Goal: Navigation & Orientation: Find specific page/section

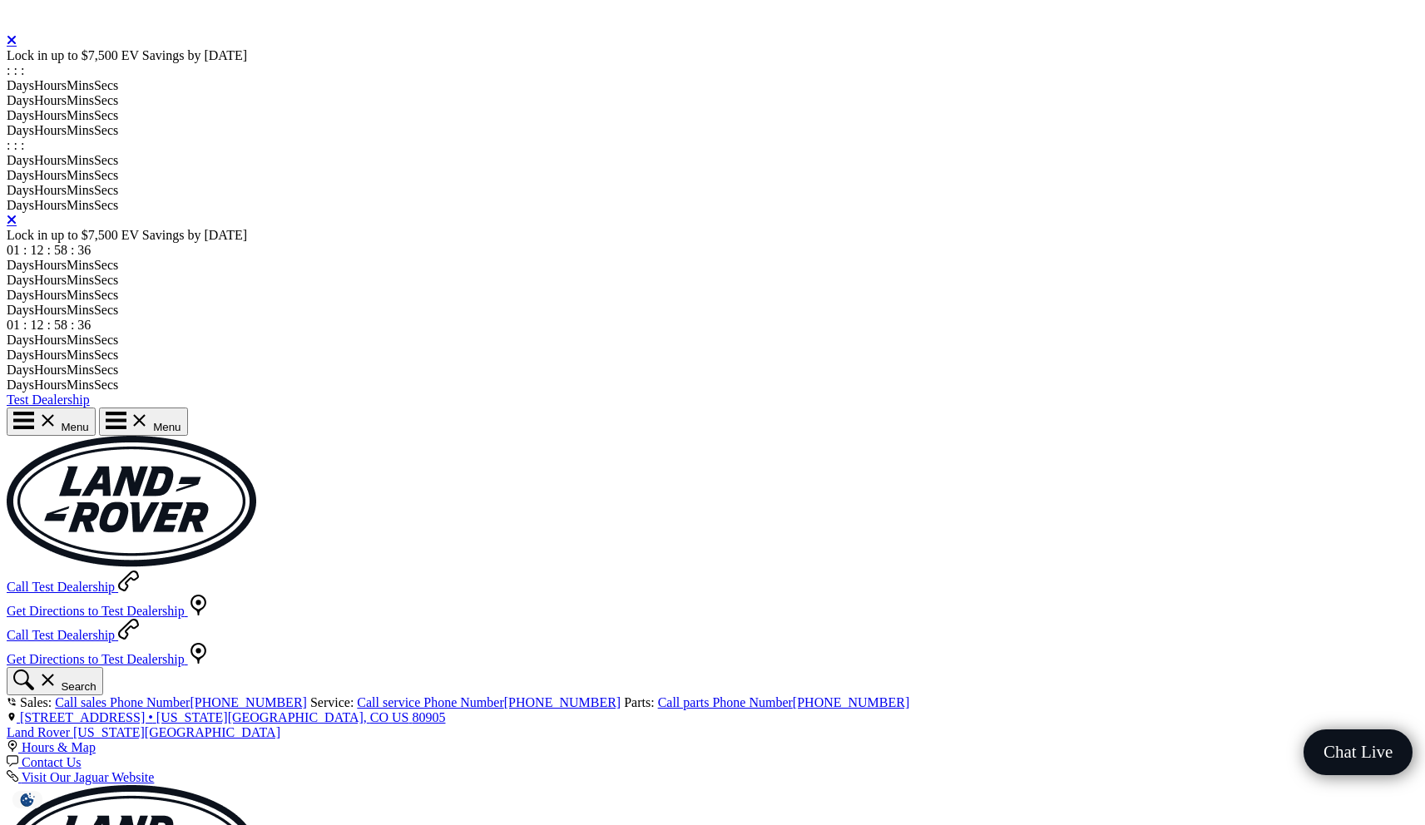
click at [17, 226] on link "Close" at bounding box center [12, 219] width 10 height 13
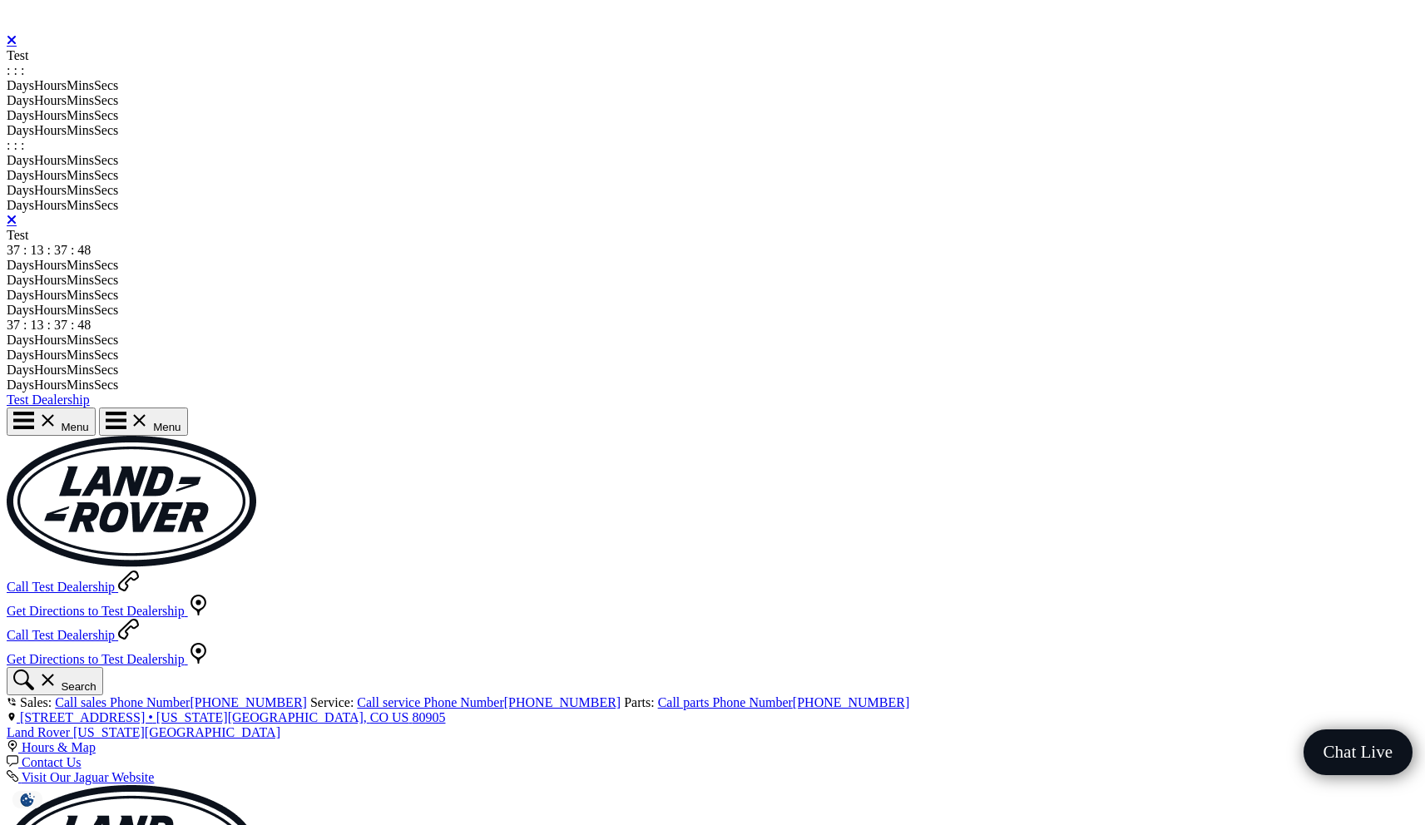
click at [17, 226] on link "Close" at bounding box center [12, 219] width 10 height 13
